Goal: Information Seeking & Learning: Learn about a topic

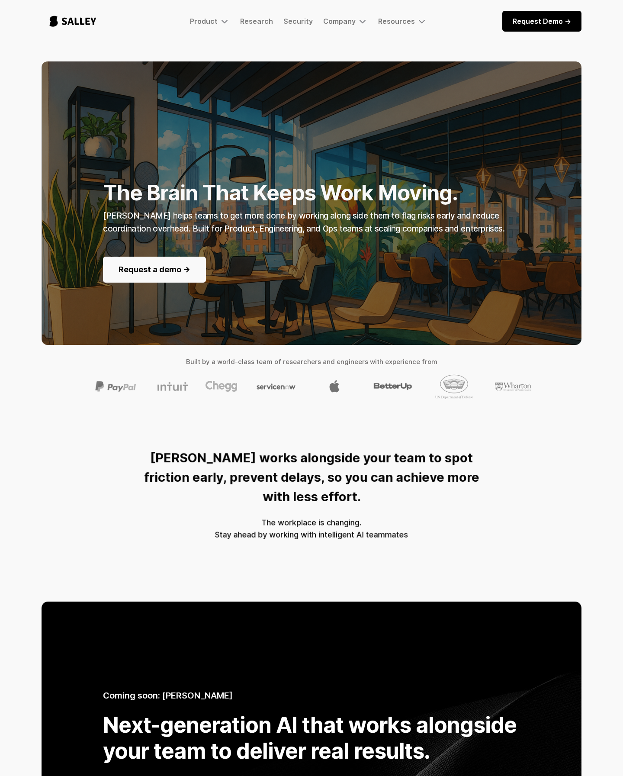
scroll to position [970, 0]
